Goal: Task Accomplishment & Management: Use online tool/utility

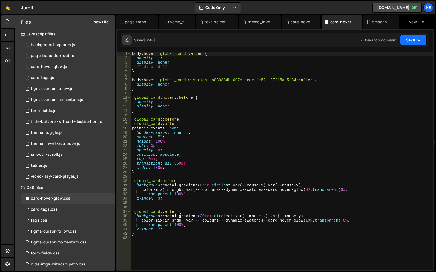
click at [412, 38] on button "Save" at bounding box center [413, 40] width 27 height 10
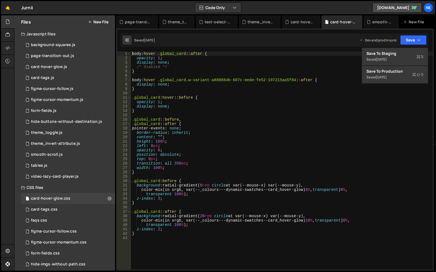
click at [201, 42] on div "Saved [DATE] Dev and prod in sync Upgrade to Edit Save Save to Staging S Saved …" at bounding box center [275, 39] width 308 height 13
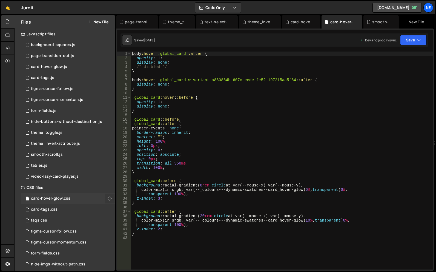
click at [110, 198] on icon at bounding box center [110, 198] width 4 height 5
type input "card-hover-glow"
radio input "false"
radio input "true"
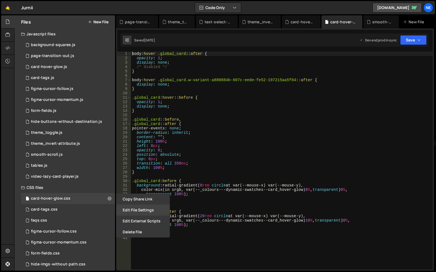
click at [145, 210] on button "Edit File Settings" at bounding box center [143, 209] width 54 height 11
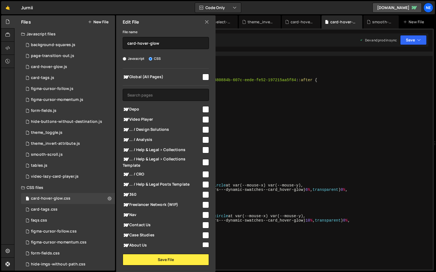
click at [206, 22] on icon at bounding box center [207, 22] width 4 height 6
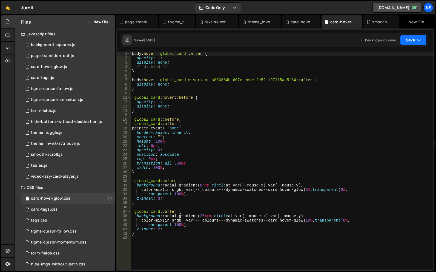
click at [410, 42] on button "Save" at bounding box center [413, 40] width 27 height 10
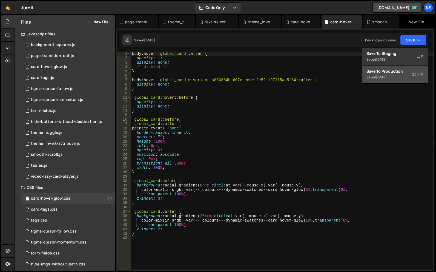
click at [398, 78] on div "Saved [DATE]" at bounding box center [395, 77] width 57 height 7
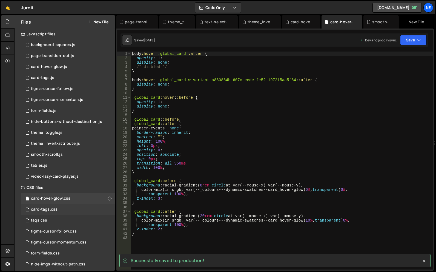
click at [77, 205] on div "card-tags.css 0" at bounding box center [68, 209] width 94 height 11
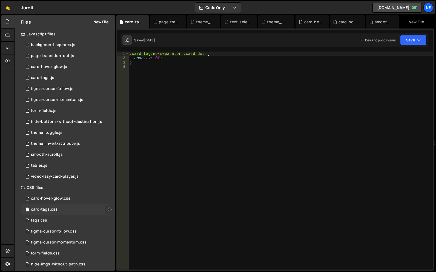
click at [110, 209] on icon at bounding box center [110, 209] width 4 height 5
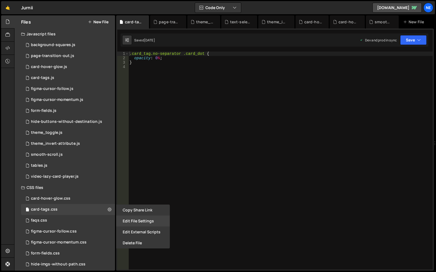
click at [133, 220] on button "Edit File Settings" at bounding box center [143, 220] width 54 height 11
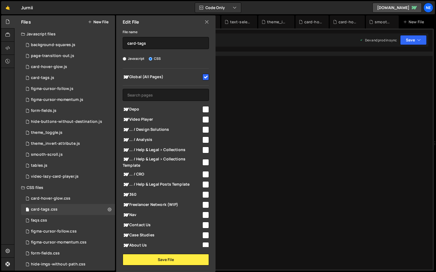
click at [207, 24] on icon at bounding box center [207, 22] width 4 height 6
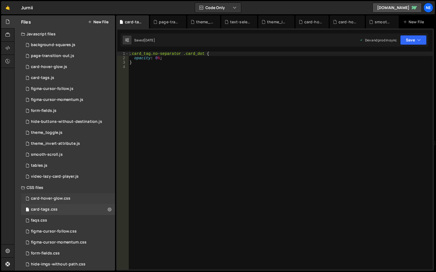
click at [91, 202] on div "card-hover-glow.css 0" at bounding box center [68, 198] width 94 height 11
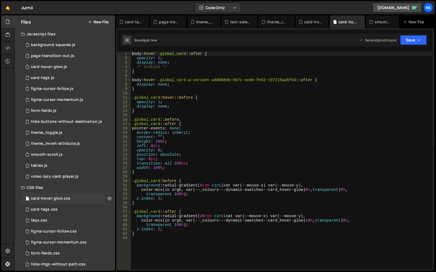
click at [109, 198] on icon at bounding box center [110, 198] width 4 height 5
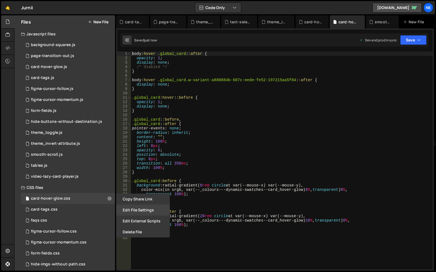
click at [139, 213] on button "Edit File Settings" at bounding box center [143, 209] width 54 height 11
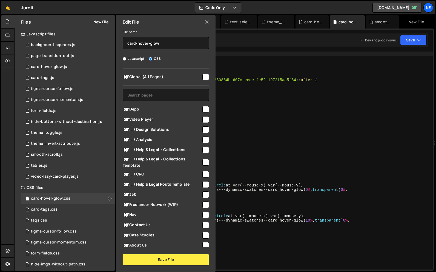
click at [209, 21] on div "Edit File" at bounding box center [165, 21] width 99 height 13
click at [208, 22] on icon at bounding box center [207, 22] width 4 height 6
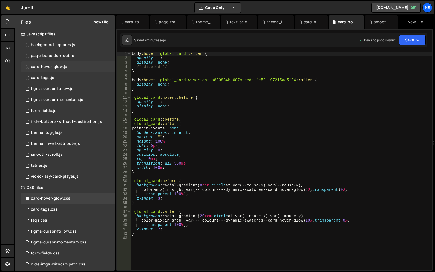
click at [96, 65] on div "1 card-hover-glow.js 0" at bounding box center [68, 66] width 94 height 11
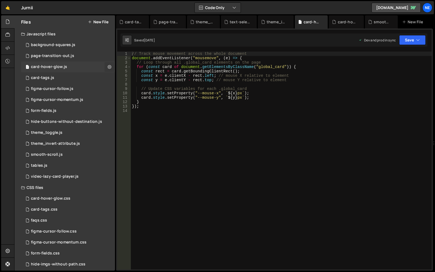
click at [110, 67] on icon at bounding box center [110, 66] width 4 height 5
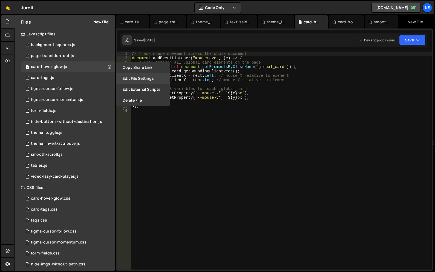
click at [132, 79] on button "Edit File Settings" at bounding box center [143, 78] width 54 height 11
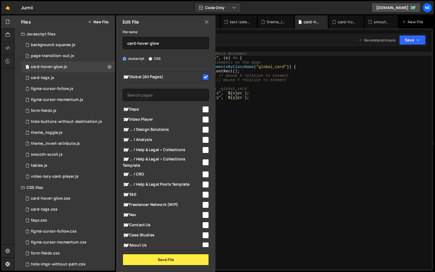
click at [171, 79] on span "Global (All Pages)" at bounding box center [162, 77] width 79 height 7
checkbox input "false"
click at [165, 262] on button "Save File" at bounding box center [166, 260] width 86 height 12
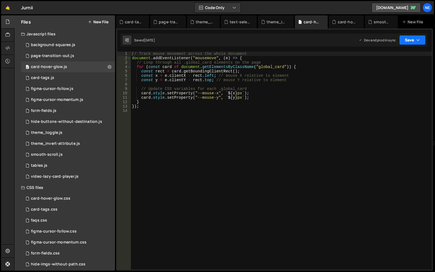
click at [421, 42] on button "Save" at bounding box center [412, 40] width 27 height 10
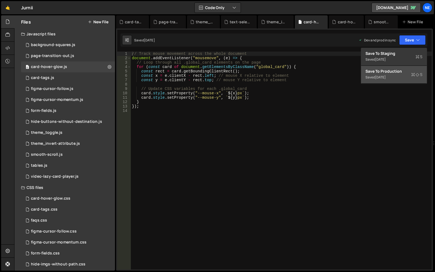
click at [402, 73] on div "Save to Production S" at bounding box center [394, 70] width 57 height 5
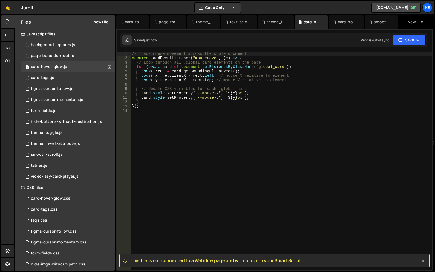
click at [246, 143] on div "// Track mouse movement across the whole document document . addEventListener (…" at bounding box center [281, 164] width 301 height 227
